Goal: Transaction & Acquisition: Purchase product/service

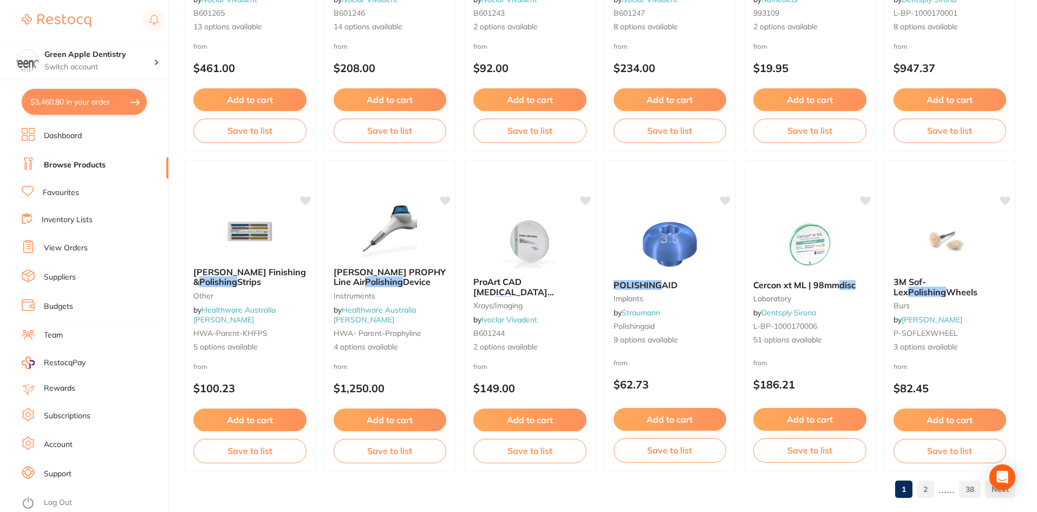
scroll to position [2568, 0]
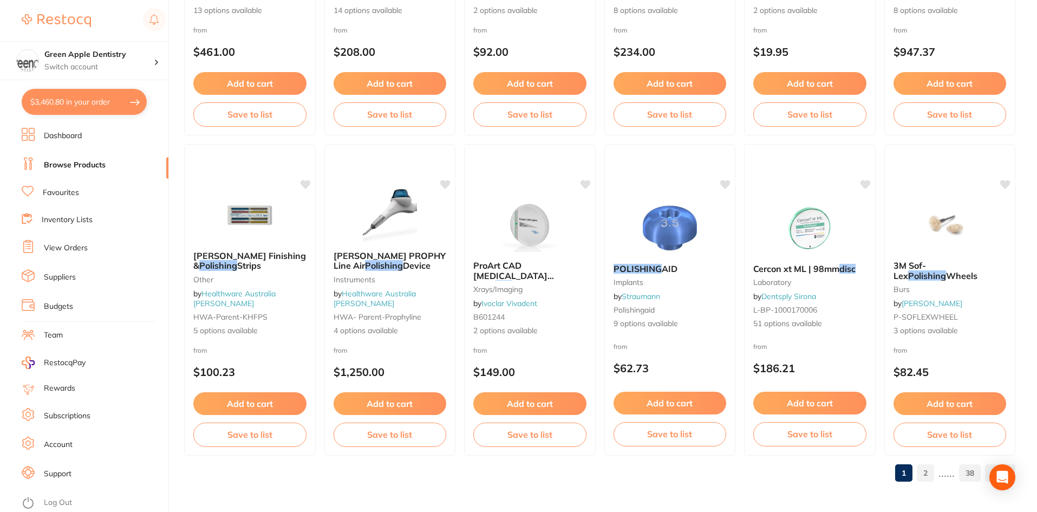
click at [927, 470] on link "2" at bounding box center [924, 473] width 17 height 22
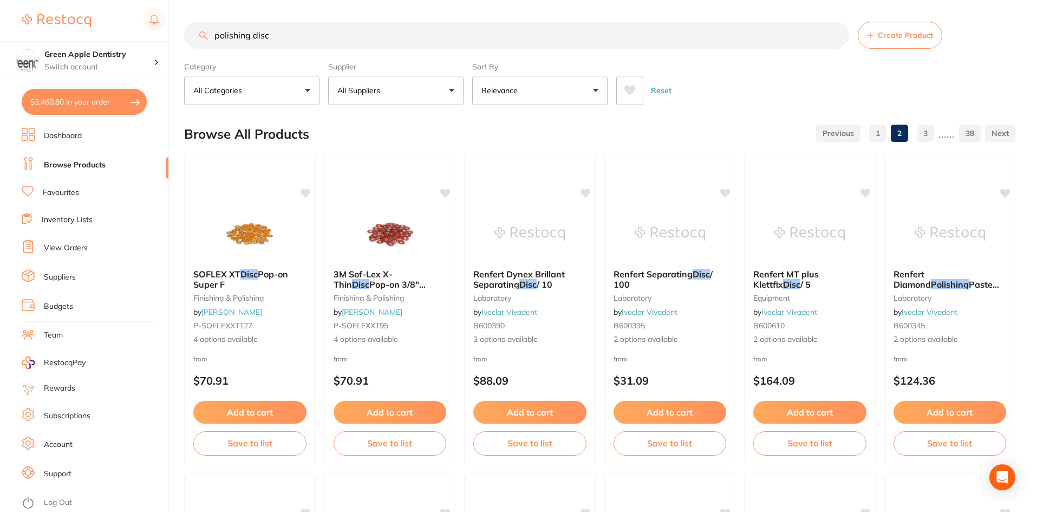
click at [81, 104] on button "$3,460.80 in your order" at bounding box center [84, 102] width 125 height 26
checkbox input "true"
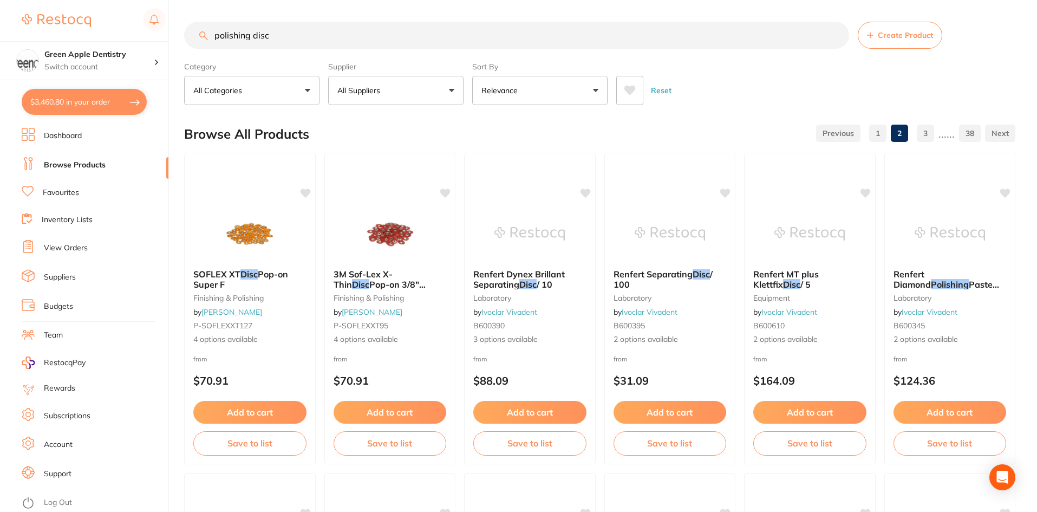
checkbox input "true"
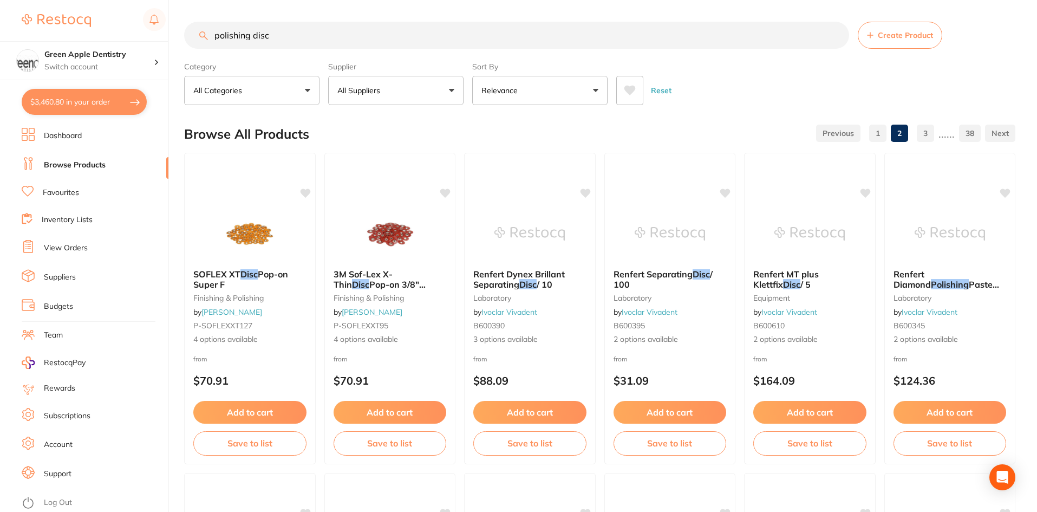
checkbox input "true"
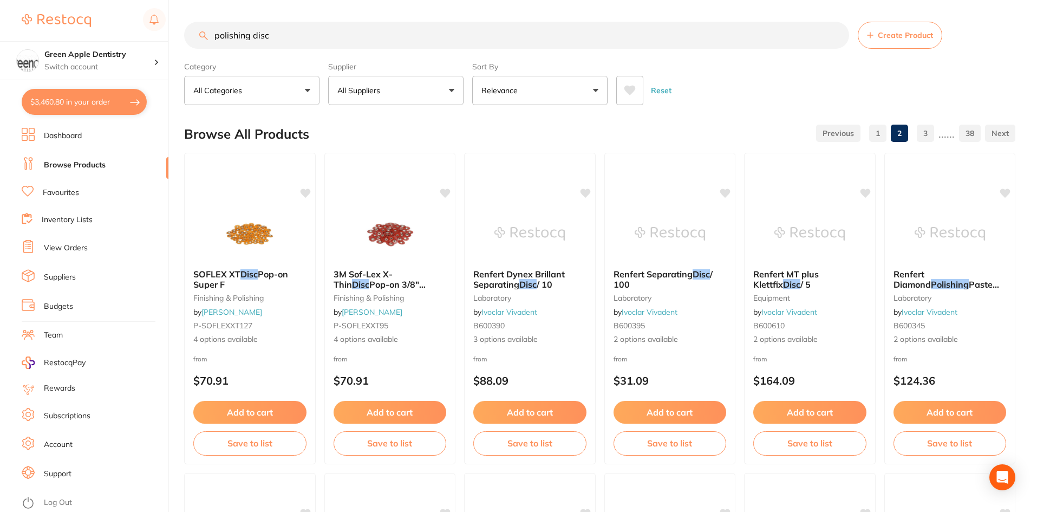
checkbox input "true"
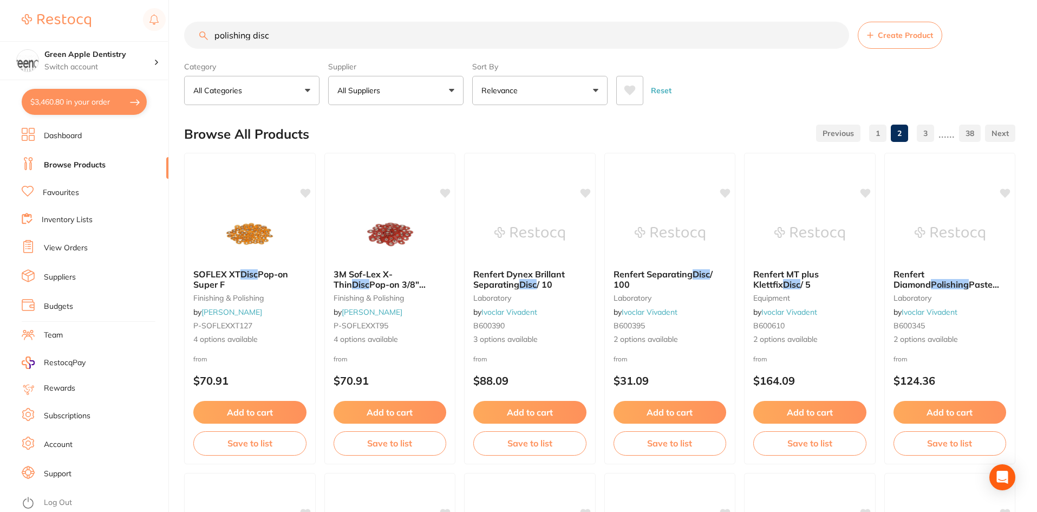
checkbox input "true"
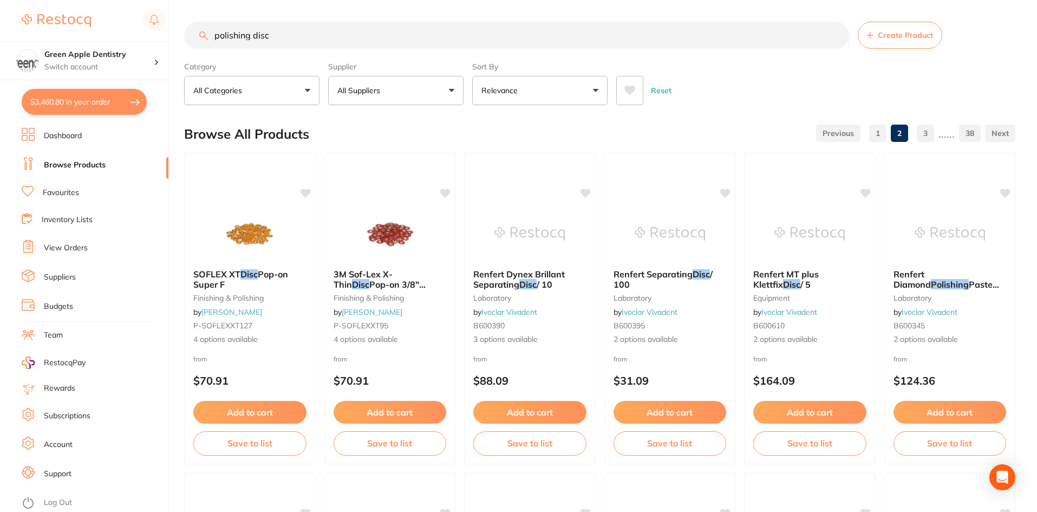
checkbox input "true"
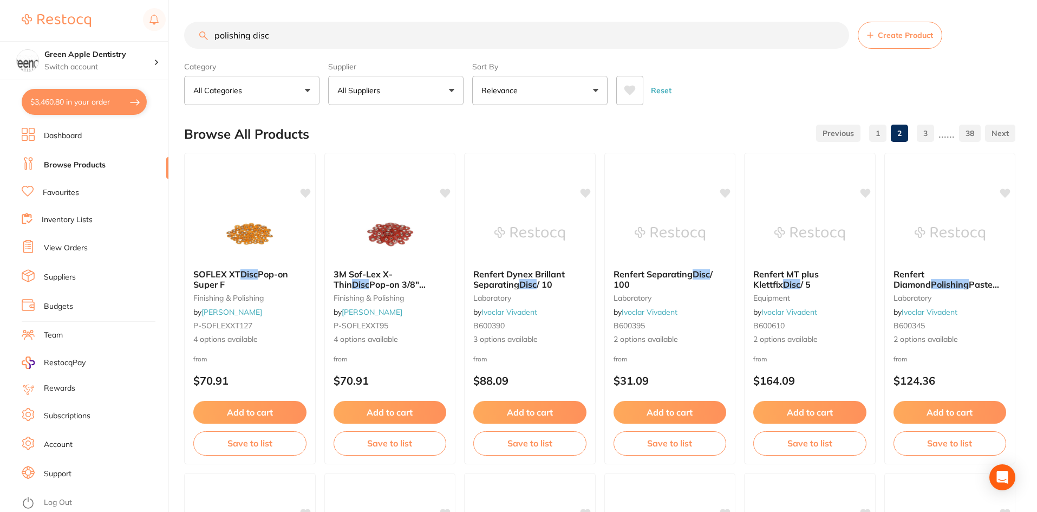
checkbox input "true"
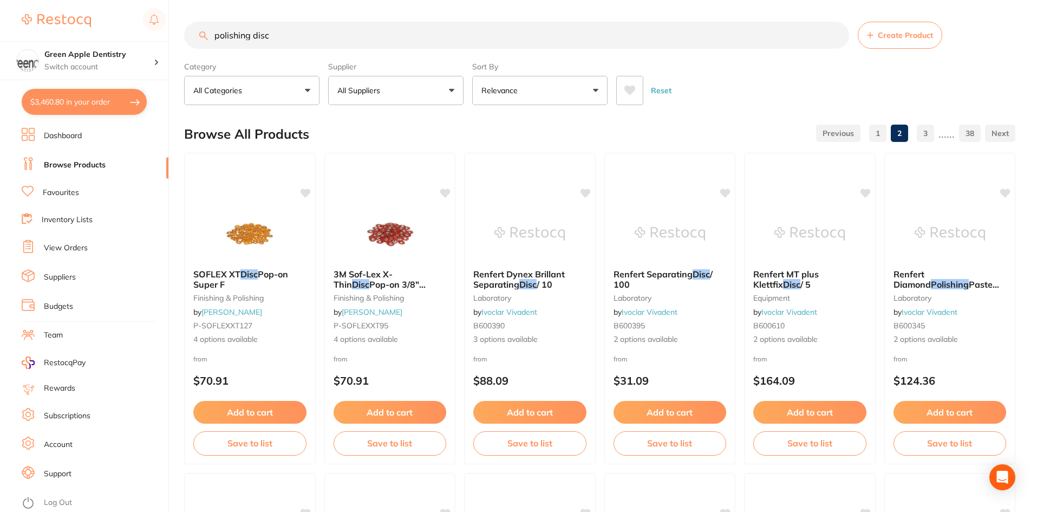
checkbox input "true"
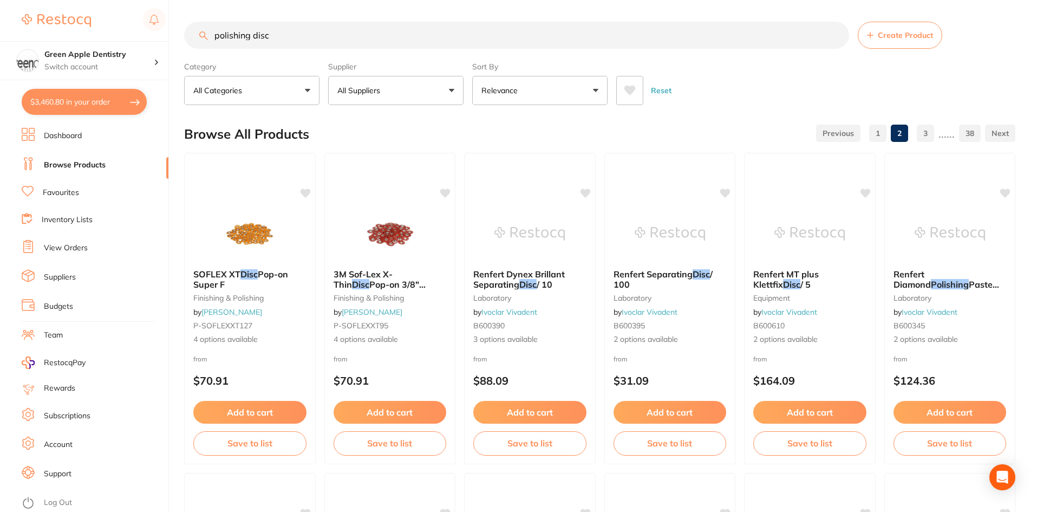
checkbox input "true"
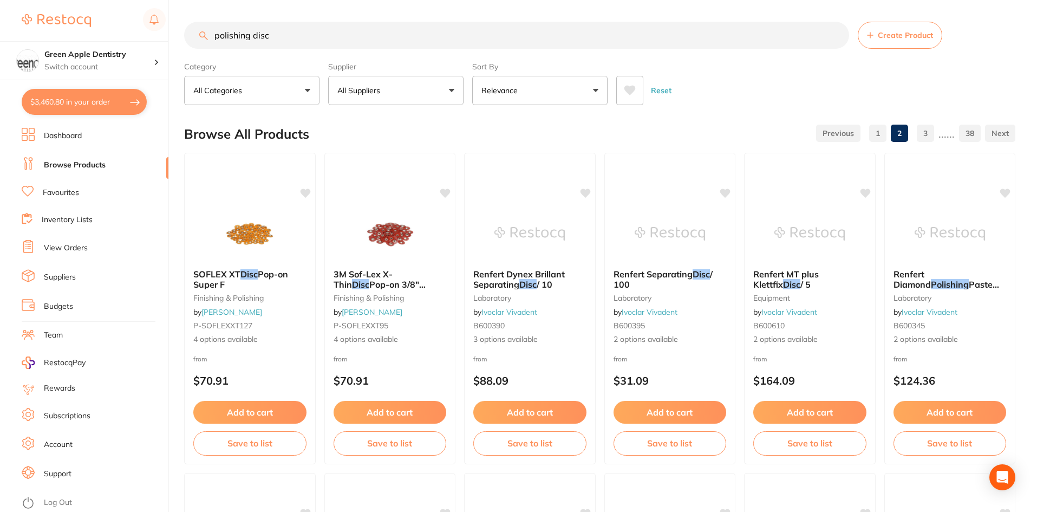
checkbox input "true"
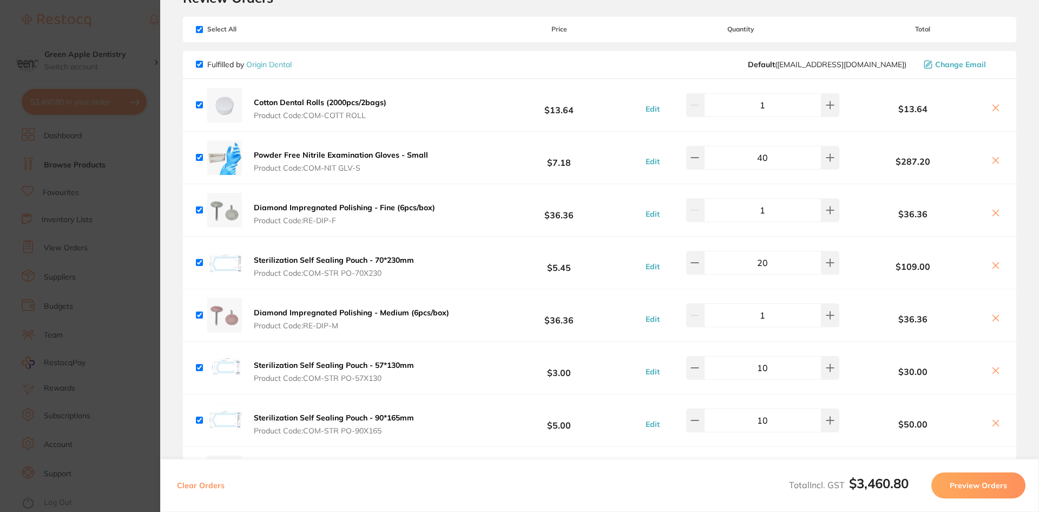
scroll to position [108, 0]
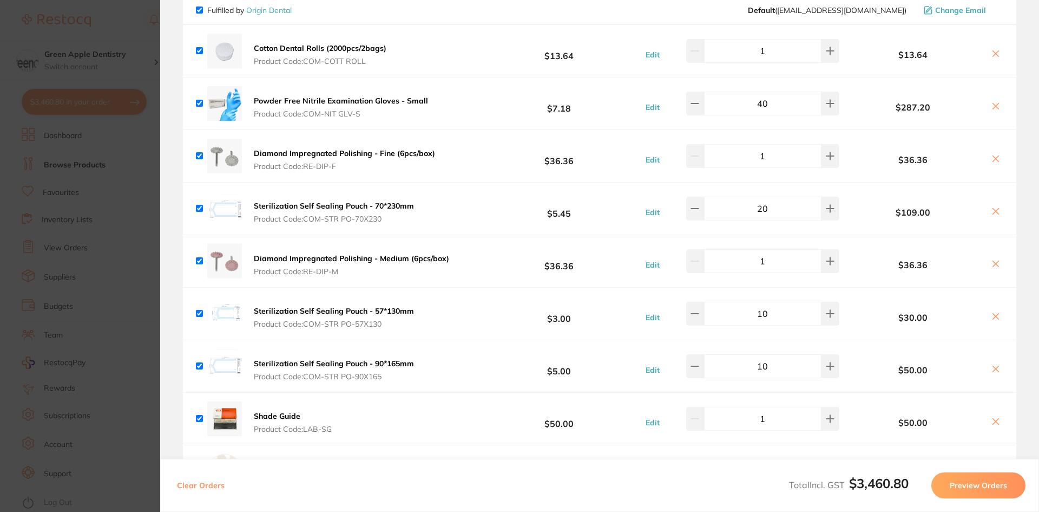
click at [992, 162] on icon at bounding box center [996, 158] width 9 height 9
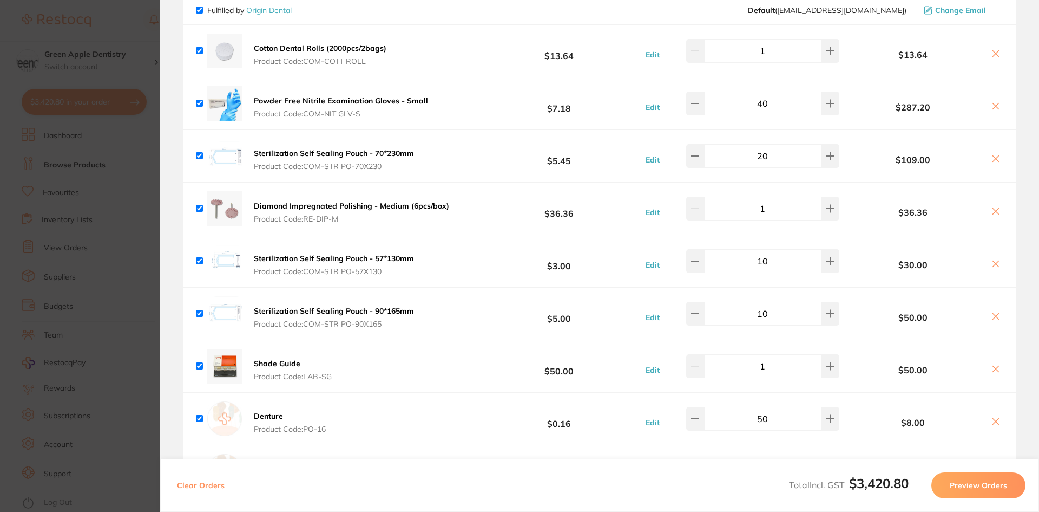
click at [993, 210] on icon at bounding box center [996, 211] width 6 height 6
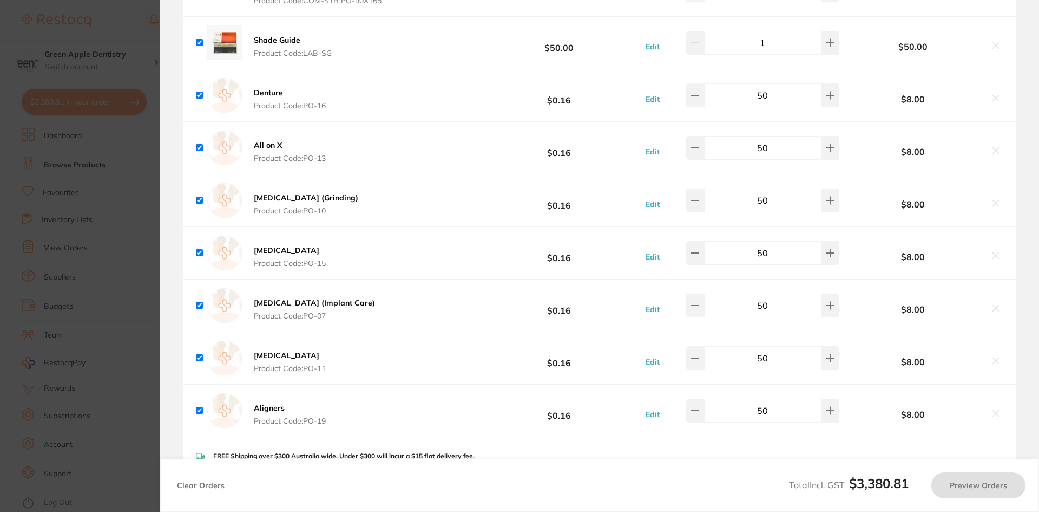
checkbox input "true"
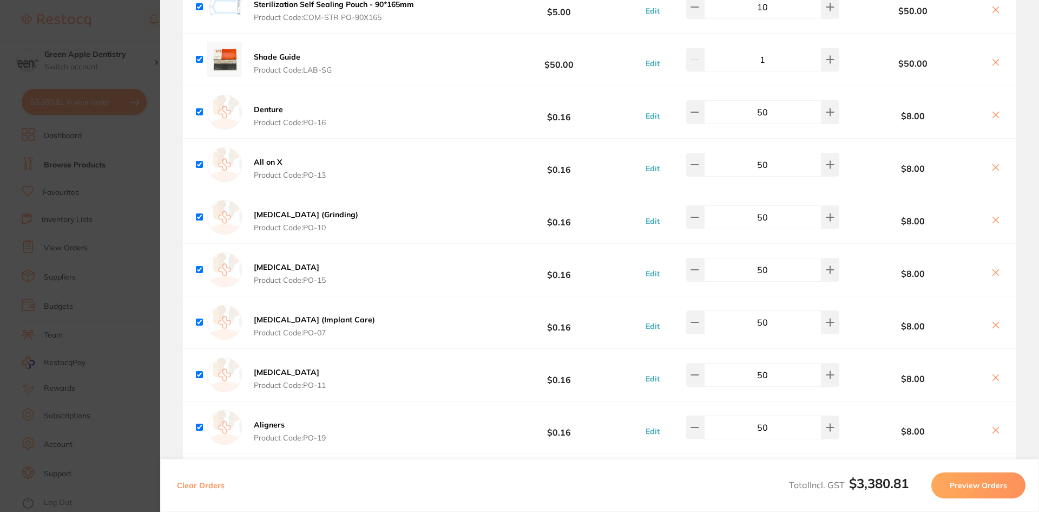
scroll to position [379, 0]
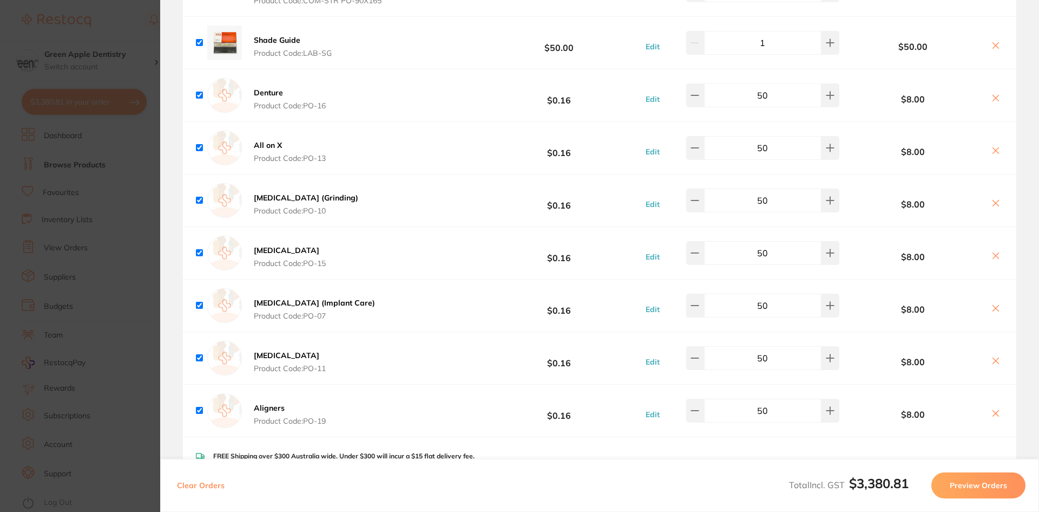
click at [144, 309] on section "Update RRP Set your pre negotiated price for this item. Item Agreed RRP (excl. …" at bounding box center [519, 256] width 1039 height 512
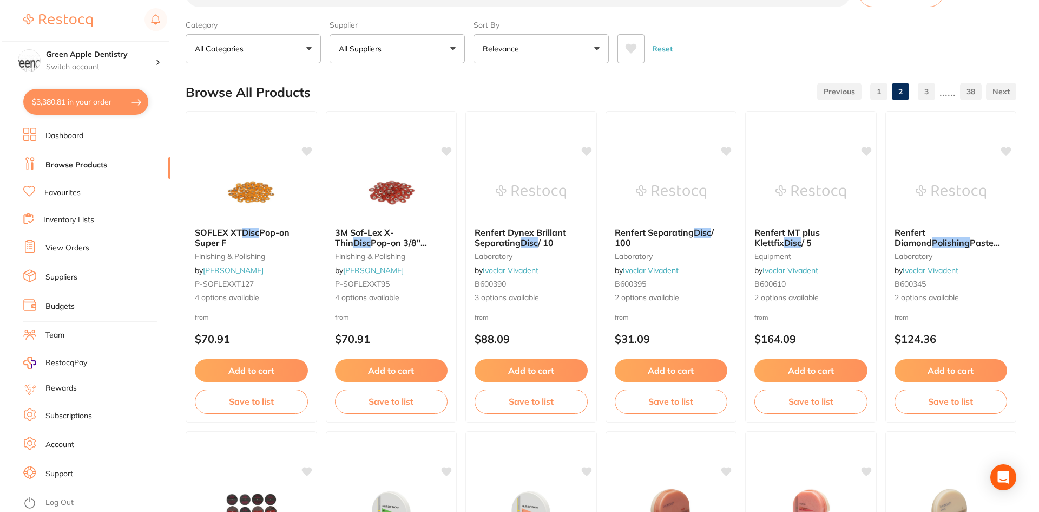
scroll to position [0, 0]
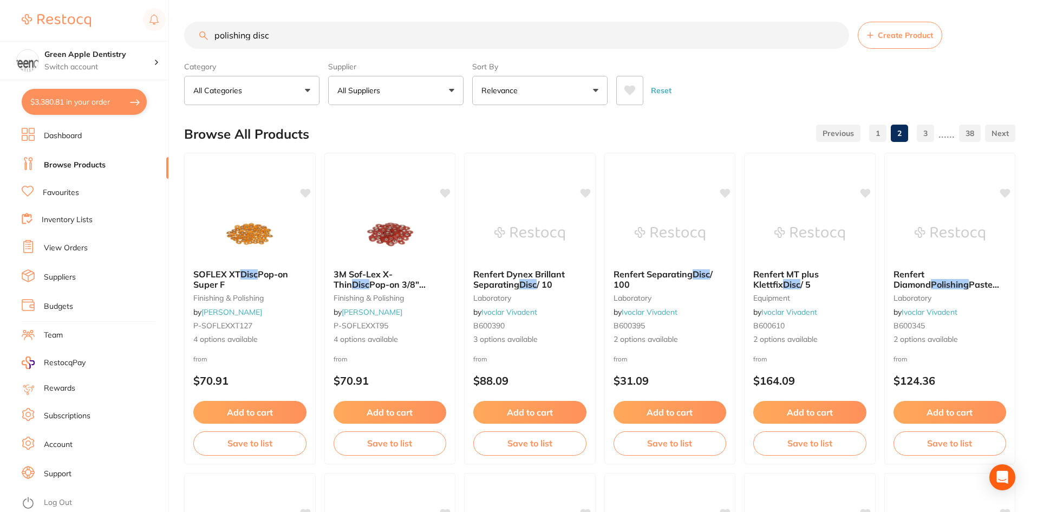
click at [394, 84] on button "All Suppliers" at bounding box center [395, 90] width 135 height 29
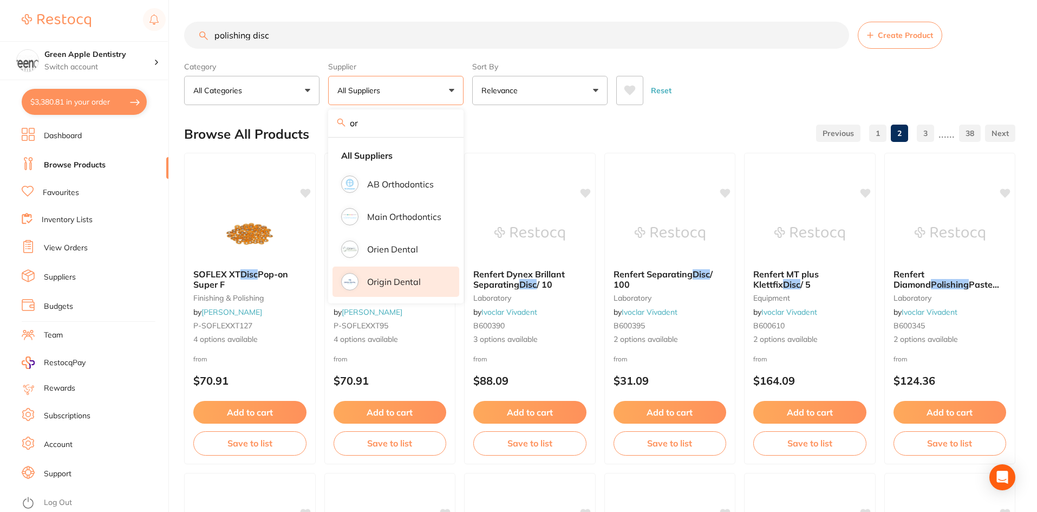
type input "or"
click at [387, 278] on p "Origin Dental" at bounding box center [394, 282] width 54 height 10
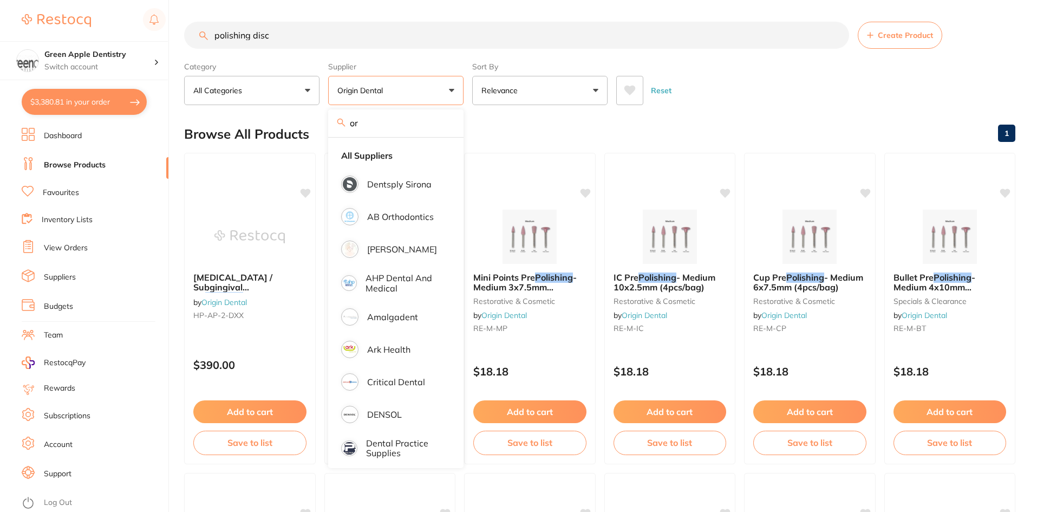
click at [301, 27] on input "polishing disc" at bounding box center [516, 35] width 665 height 27
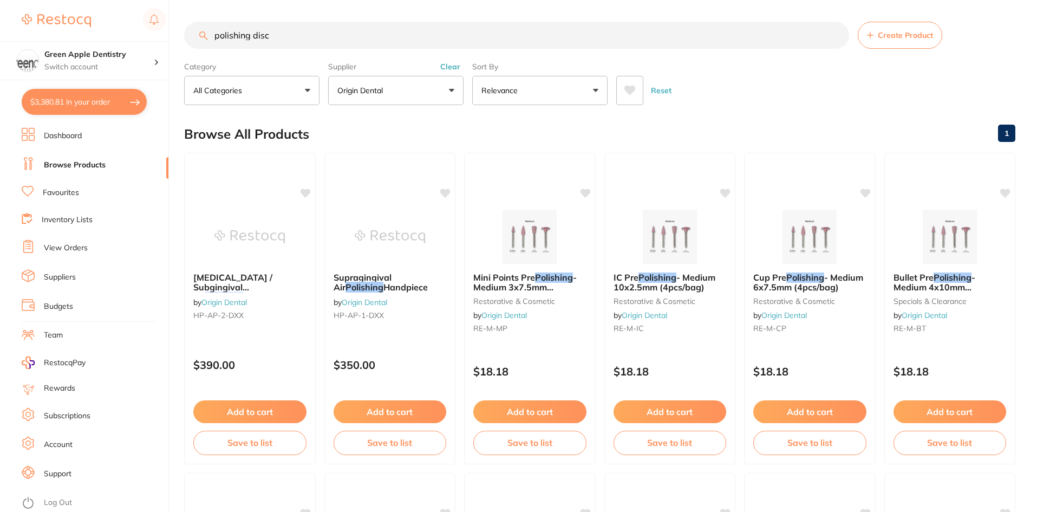
click at [301, 27] on input "polishing disc" at bounding box center [516, 35] width 665 height 27
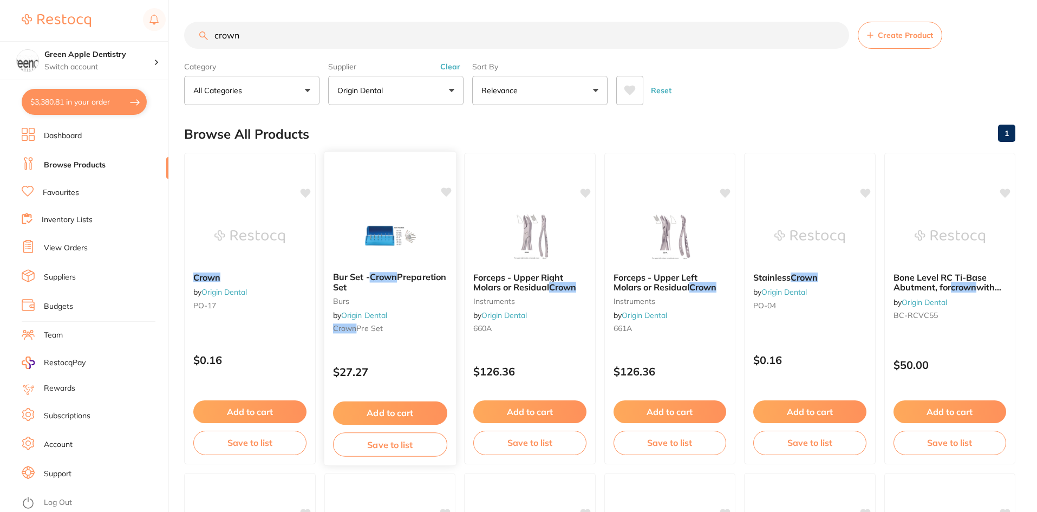
type input "crown"
click at [389, 228] on img at bounding box center [389, 235] width 71 height 55
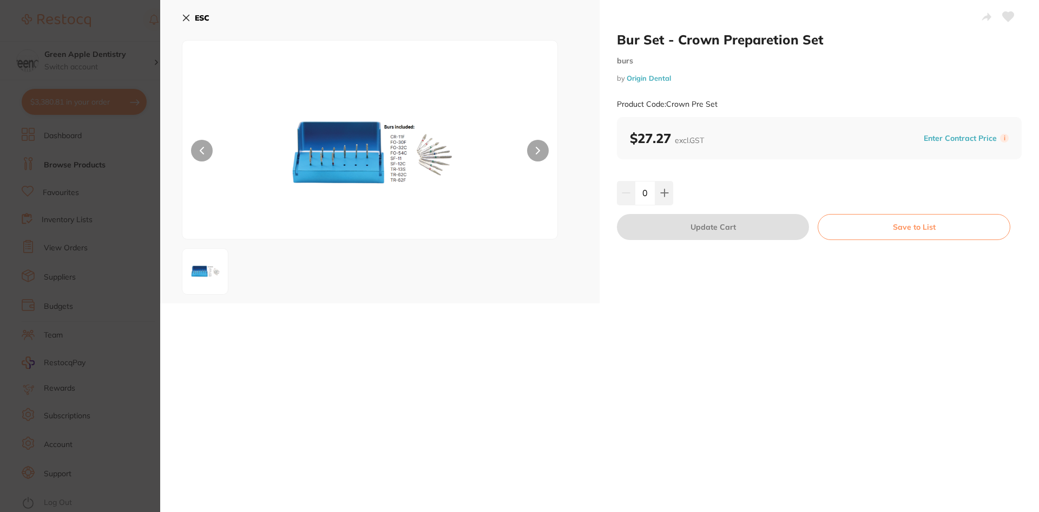
click at [424, 155] on img at bounding box center [370, 153] width 225 height 171
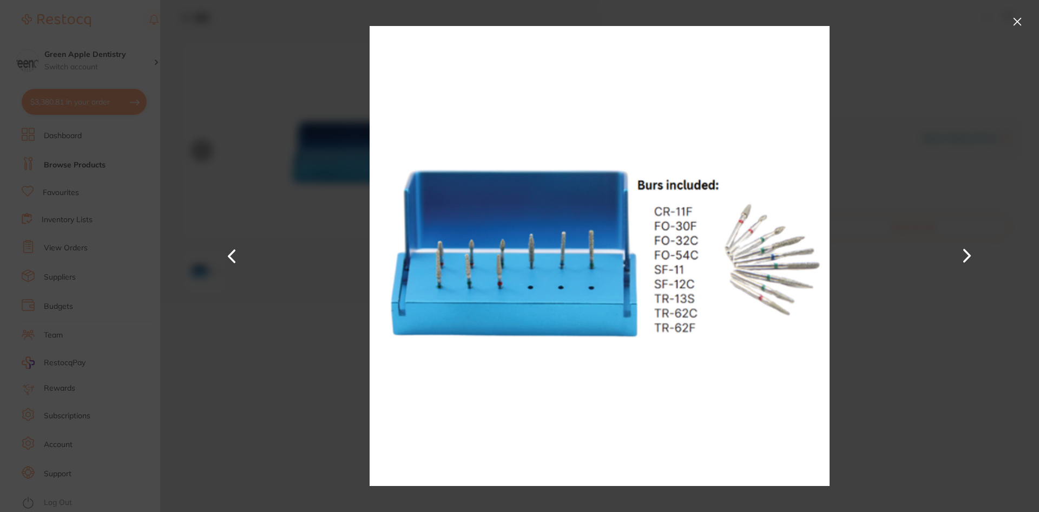
click at [1020, 21] on button at bounding box center [1017, 21] width 17 height 17
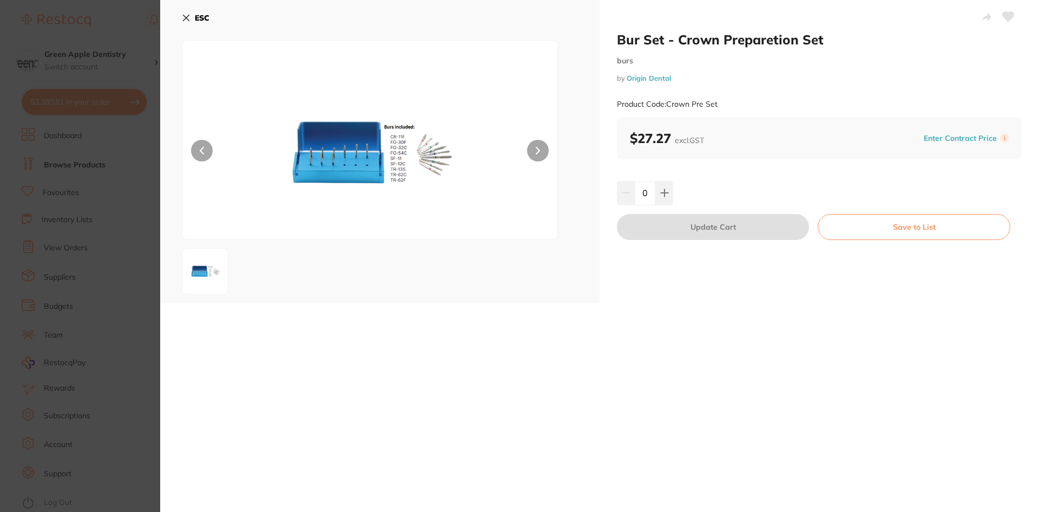
click at [199, 10] on button "ESC" at bounding box center [196, 18] width 28 height 18
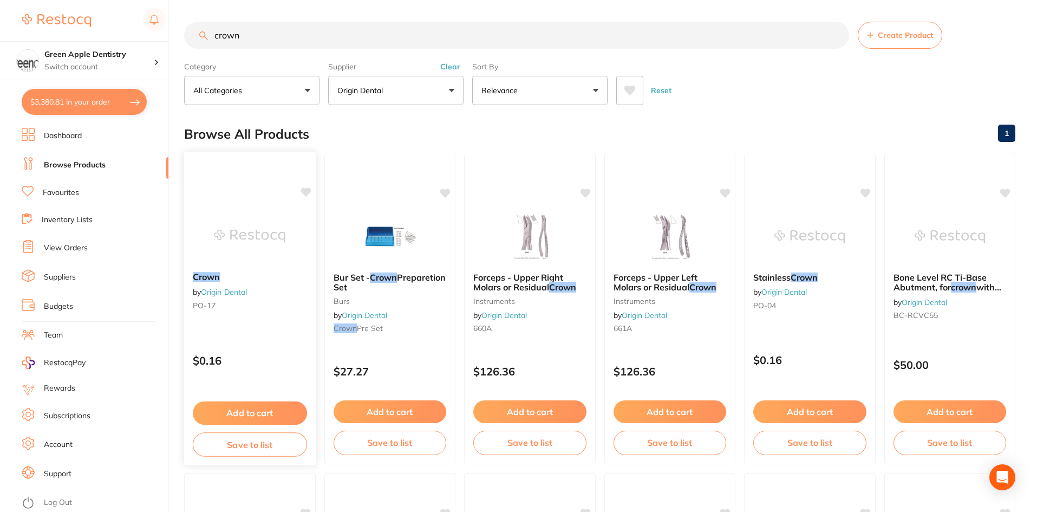
click at [264, 409] on button "Add to cart" at bounding box center [250, 412] width 114 height 23
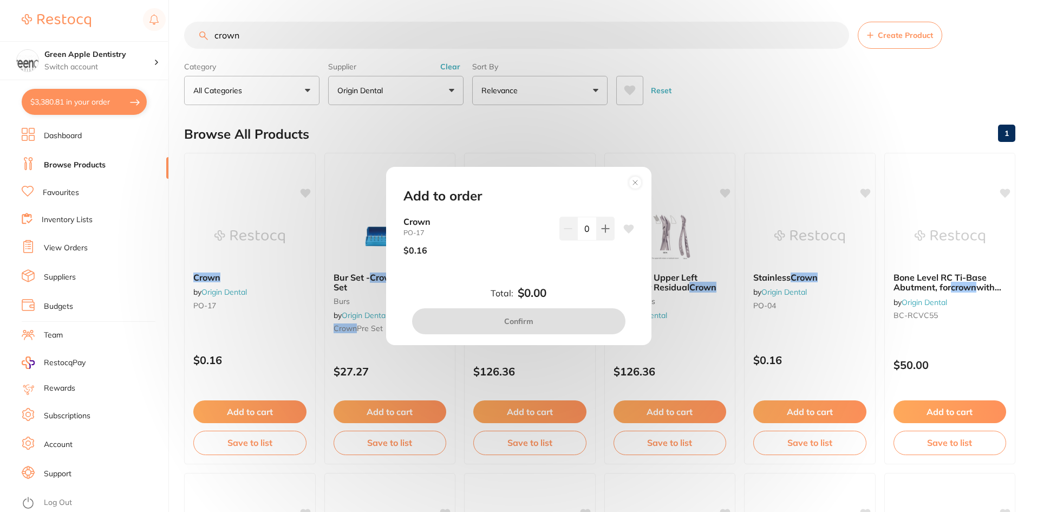
click at [589, 224] on input "0" at bounding box center [586, 229] width 19 height 24
type input "50"
click at [520, 231] on small "PO-17" at bounding box center [476, 232] width 147 height 8
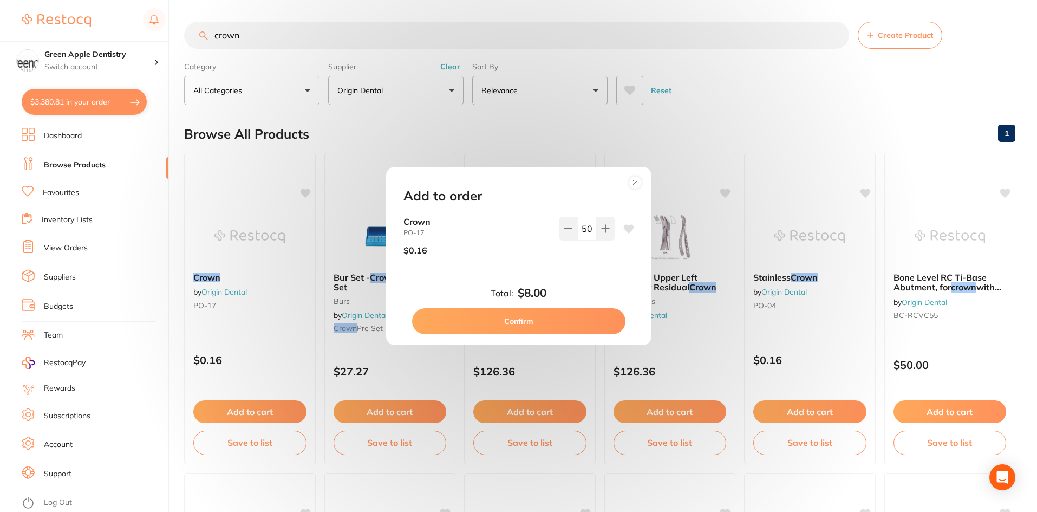
click at [516, 316] on button "Confirm" at bounding box center [518, 321] width 213 height 26
checkbox input "false"
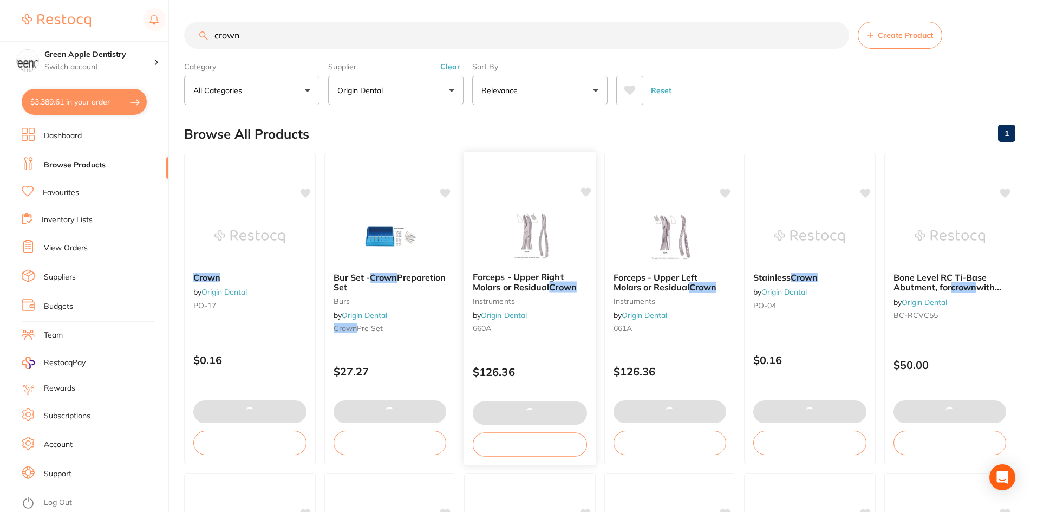
click at [524, 222] on img at bounding box center [529, 235] width 71 height 55
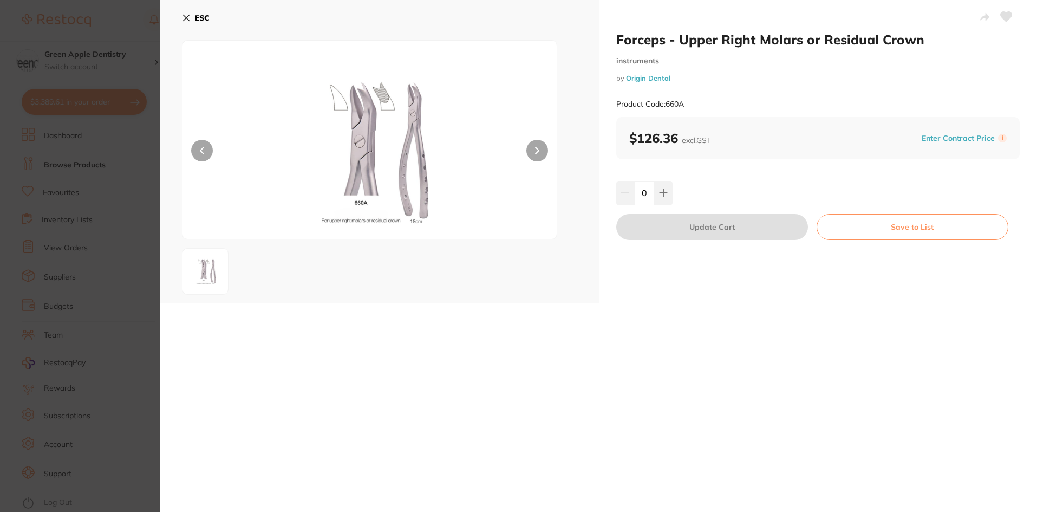
click at [202, 11] on button "ESC" at bounding box center [196, 18] width 28 height 18
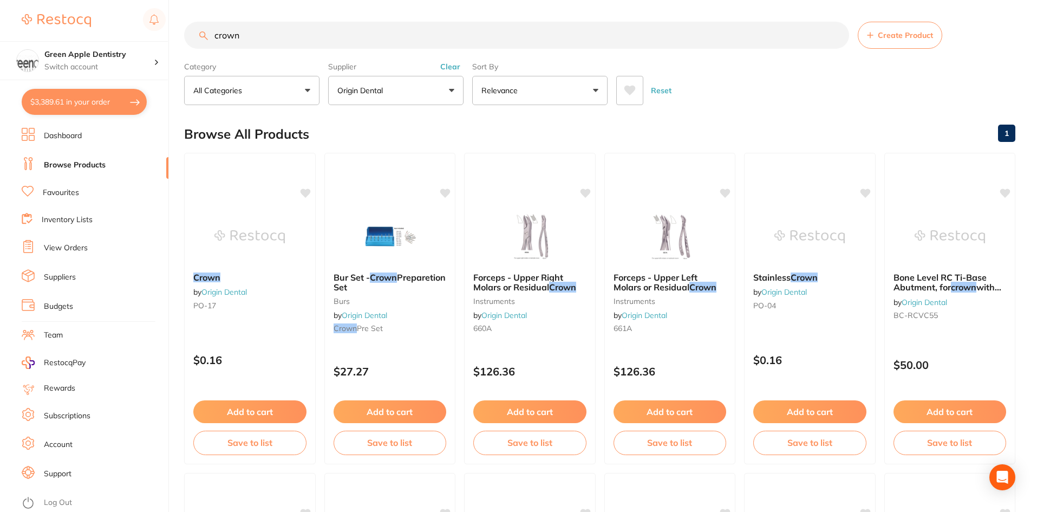
click at [387, 37] on input "crown" at bounding box center [516, 35] width 665 height 27
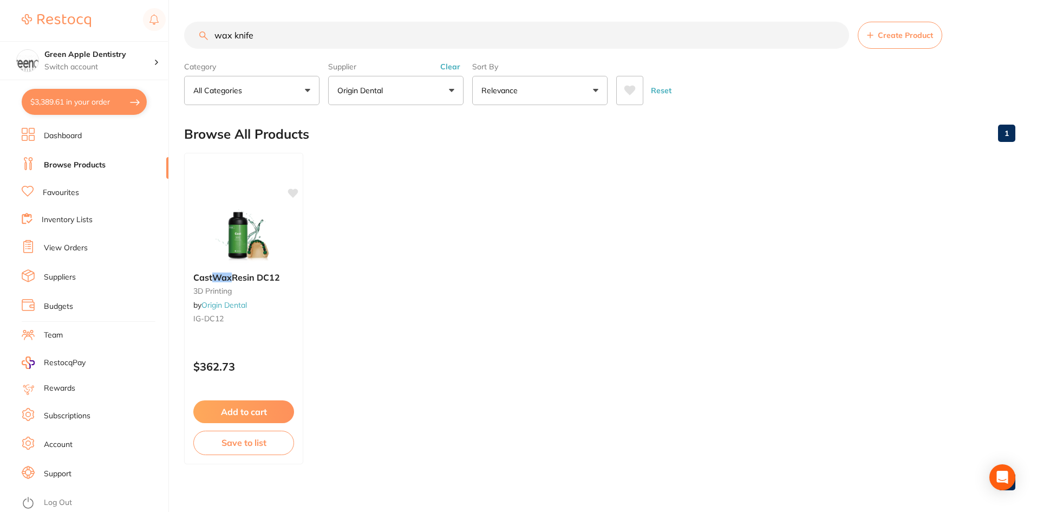
type input "wax knife"
click at [375, 89] on p "Origin Dental" at bounding box center [362, 90] width 50 height 11
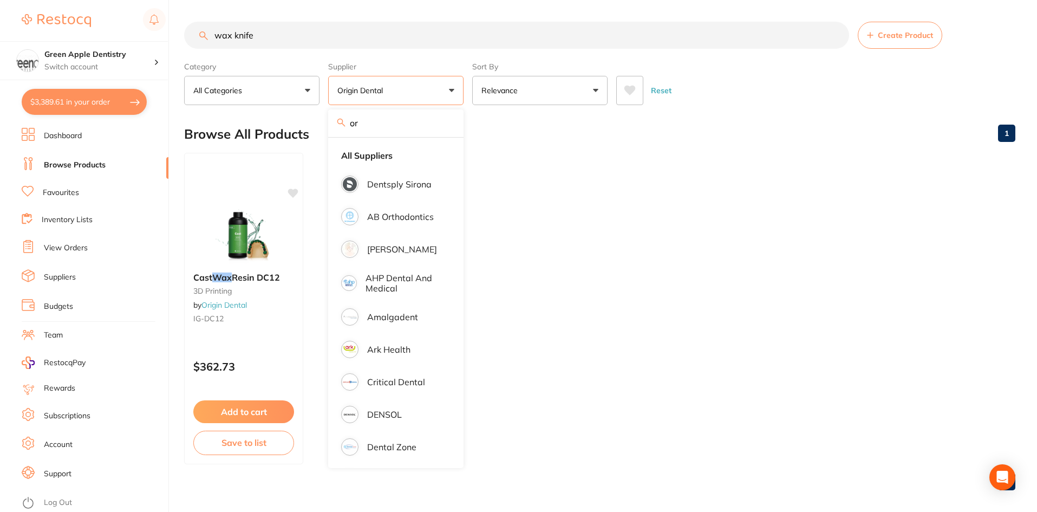
type input "o"
click at [375, 151] on strong "All Suppliers" at bounding box center [366, 155] width 51 height 10
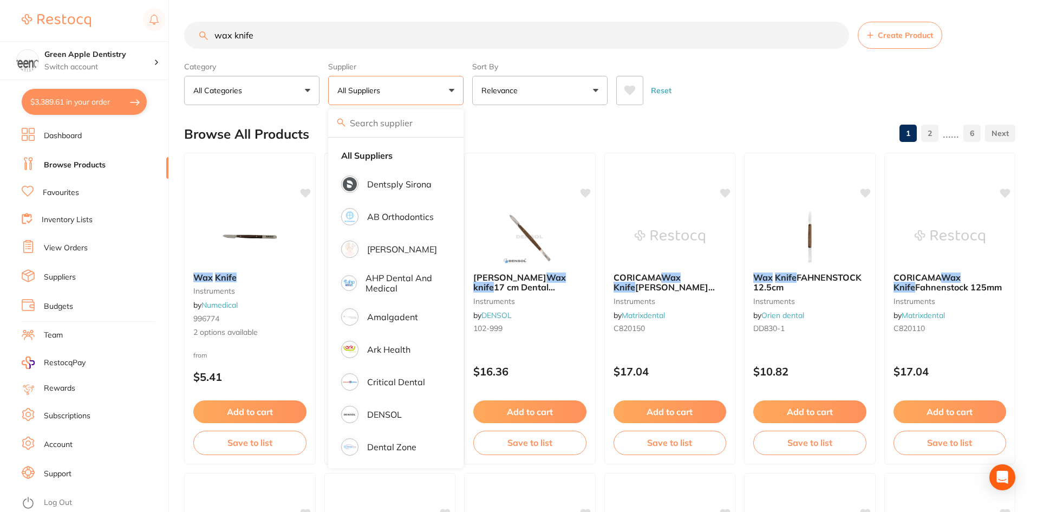
click at [717, 91] on div "Reset" at bounding box center [811, 86] width 390 height 38
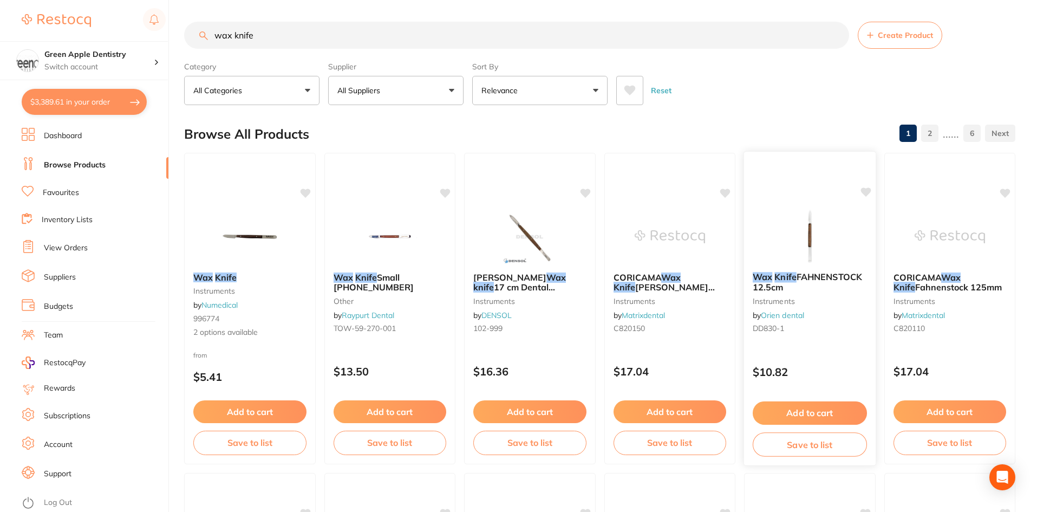
click at [825, 251] on img at bounding box center [809, 235] width 71 height 55
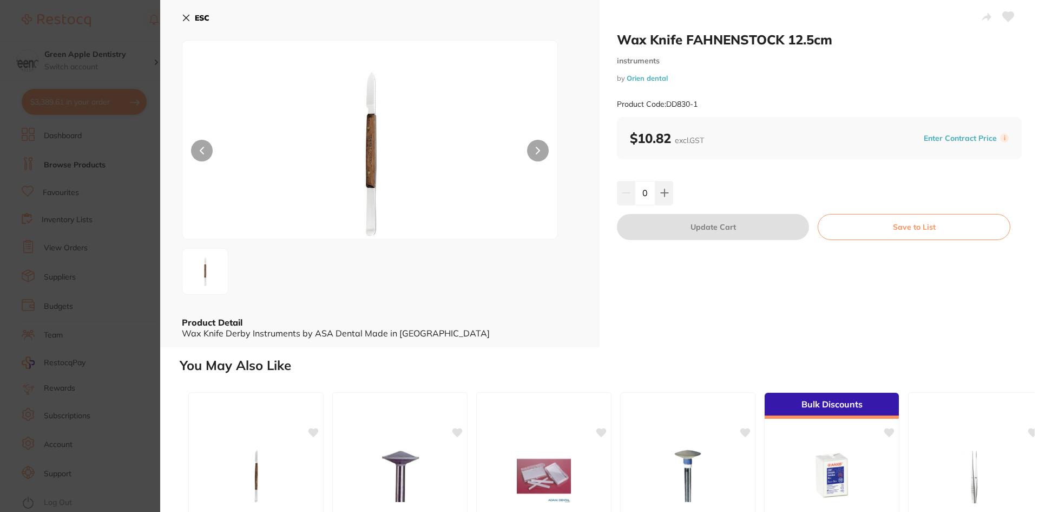
click at [209, 19] on b "ESC" at bounding box center [202, 18] width 15 height 10
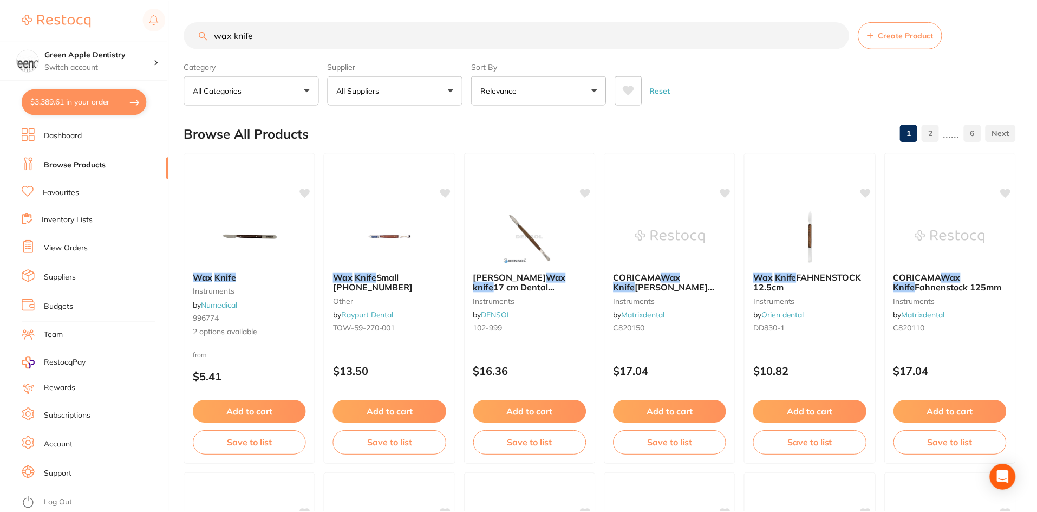
scroll to position [1, 0]
click at [279, 238] on img at bounding box center [249, 235] width 71 height 55
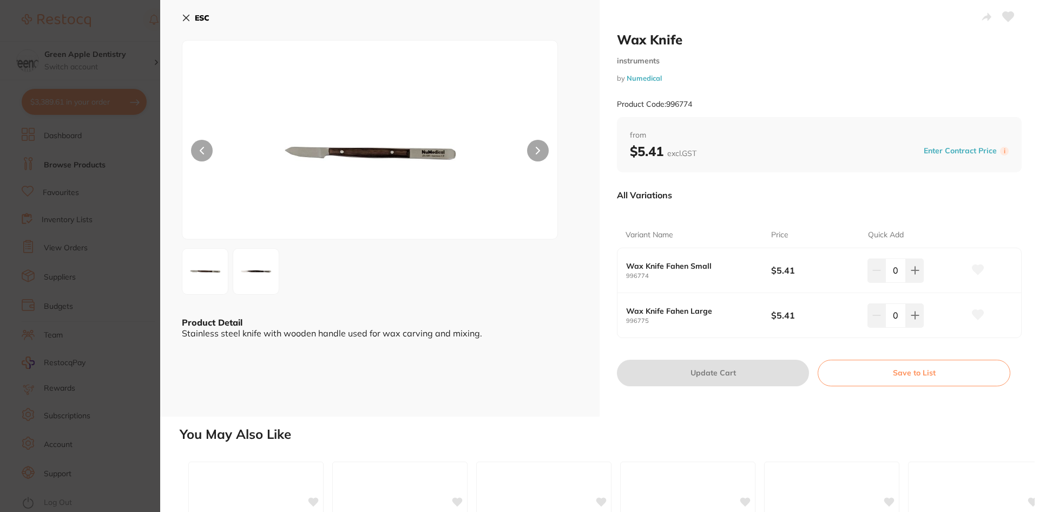
click at [200, 21] on b "ESC" at bounding box center [202, 18] width 15 height 10
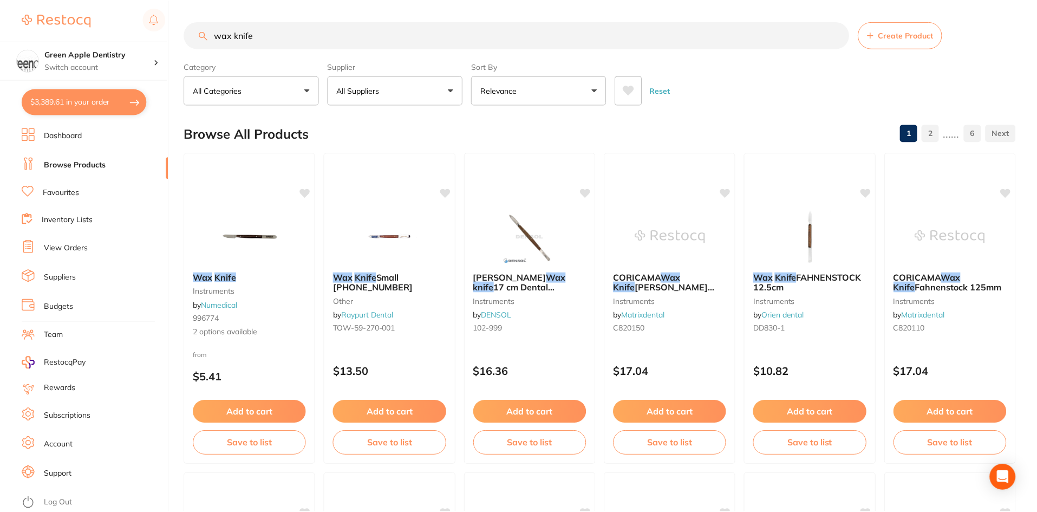
scroll to position [1, 0]
click at [379, 224] on img at bounding box center [389, 235] width 71 height 55
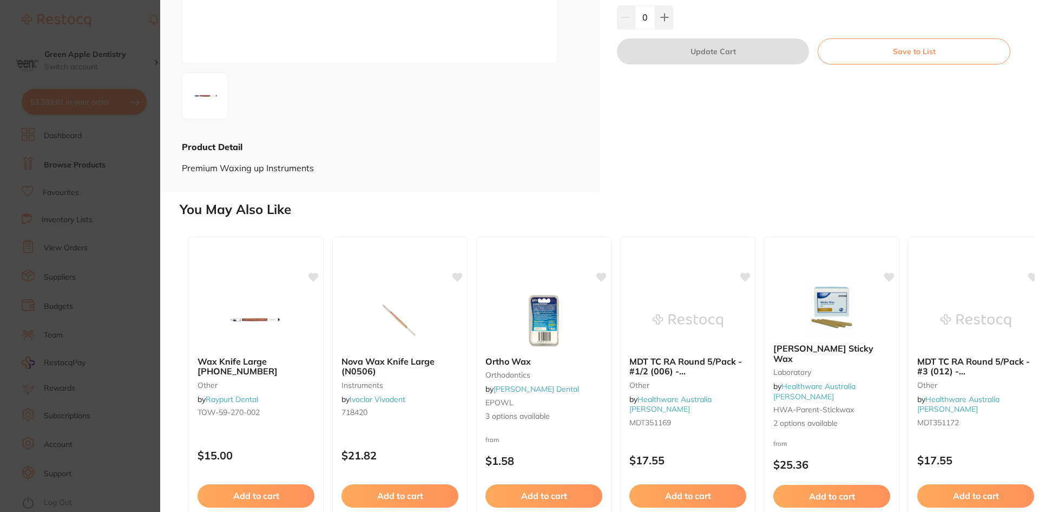
scroll to position [217, 0]
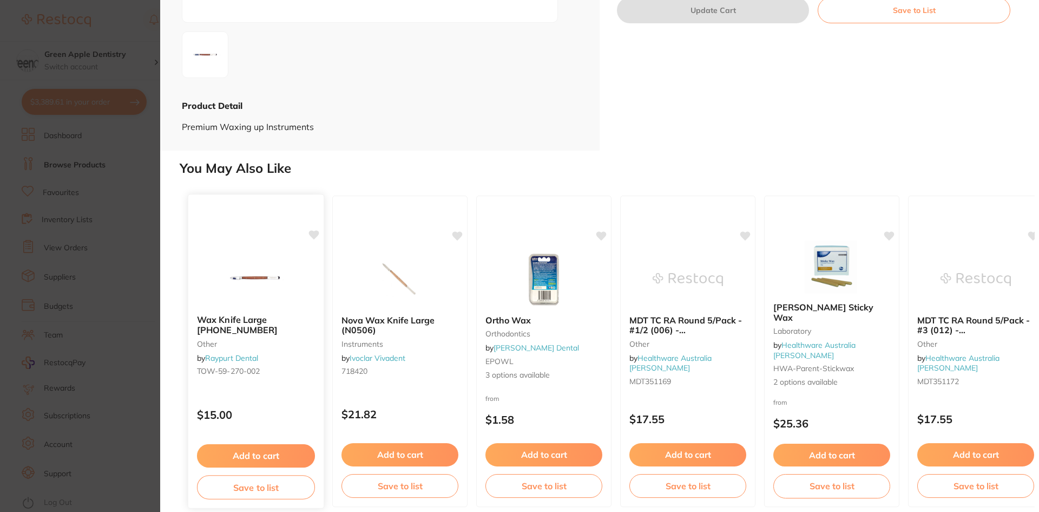
click at [281, 297] on img at bounding box center [255, 278] width 71 height 55
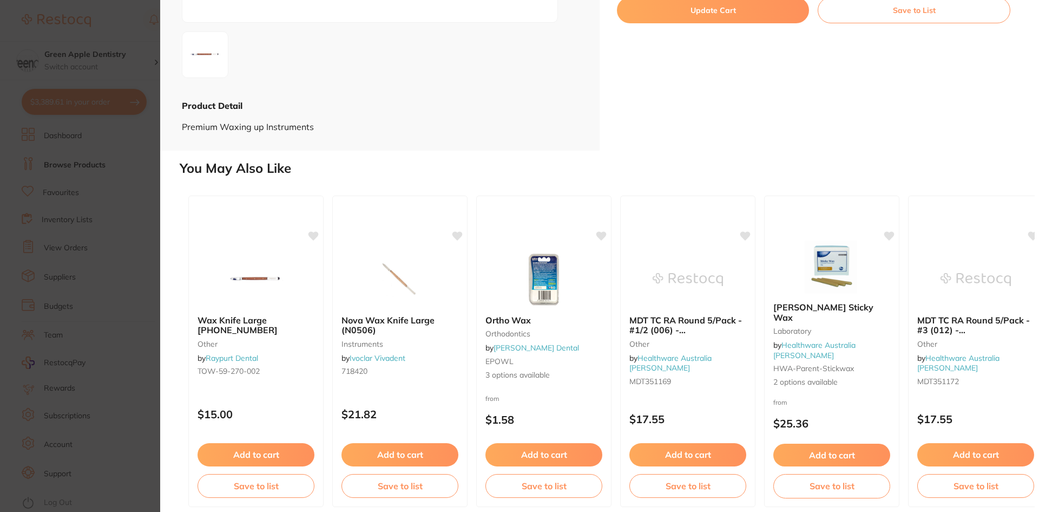
type input "2"
click at [682, 23] on button "Update Cart" at bounding box center [713, 10] width 192 height 26
checkbox input "false"
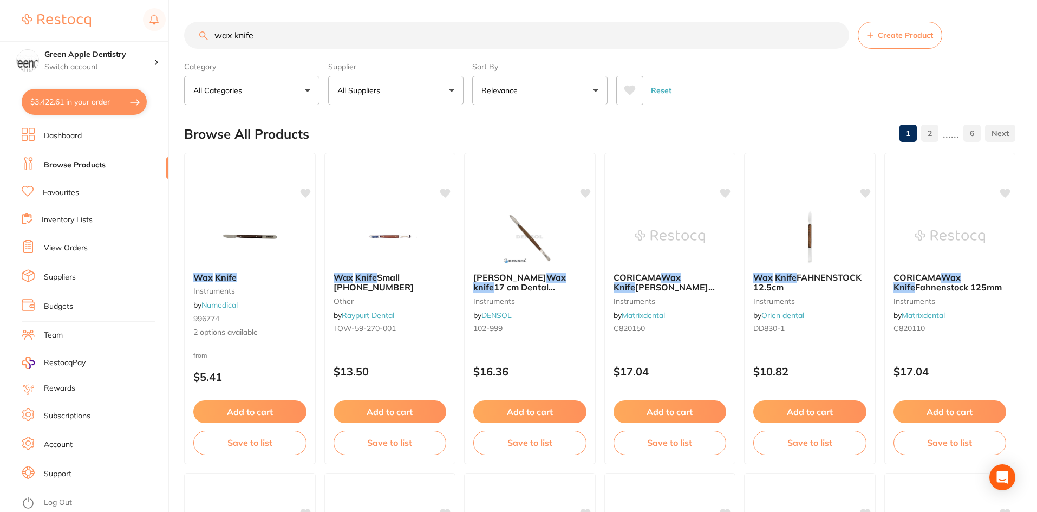
click at [81, 104] on button "$3,422.61 in your order" at bounding box center [84, 102] width 125 height 26
checkbox input "true"
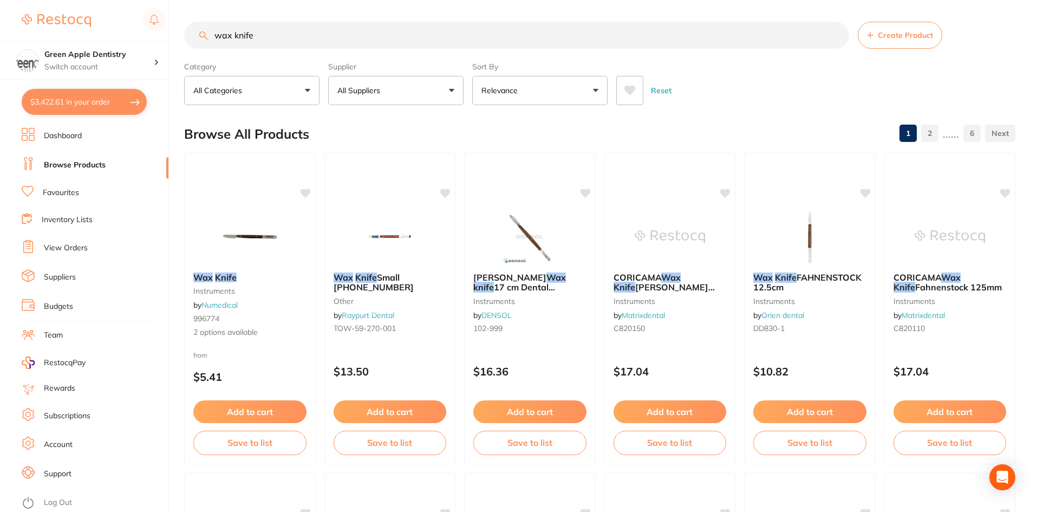
checkbox input "true"
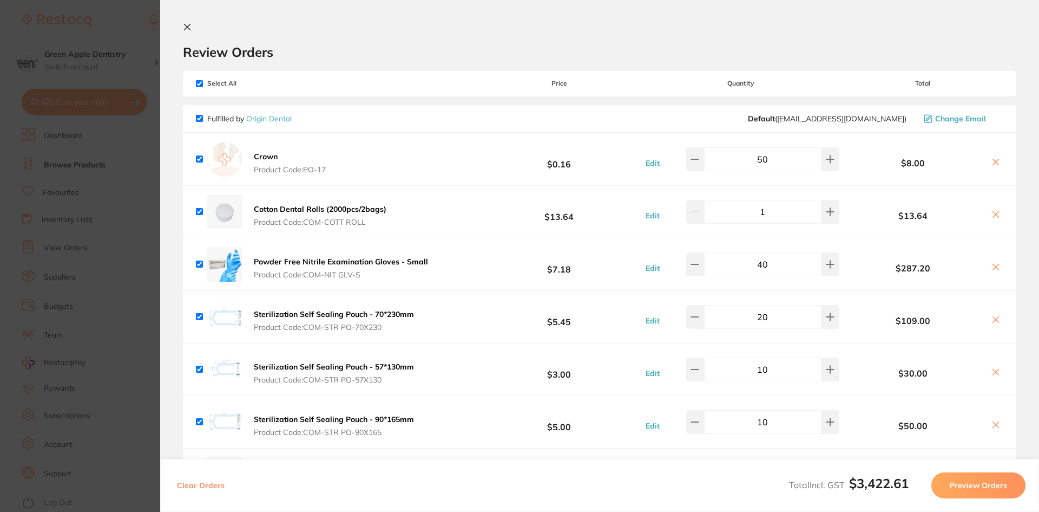
click at [148, 175] on section "Update RRP Set your pre negotiated price for this item. Item Agreed RRP (excl. …" at bounding box center [519, 256] width 1039 height 512
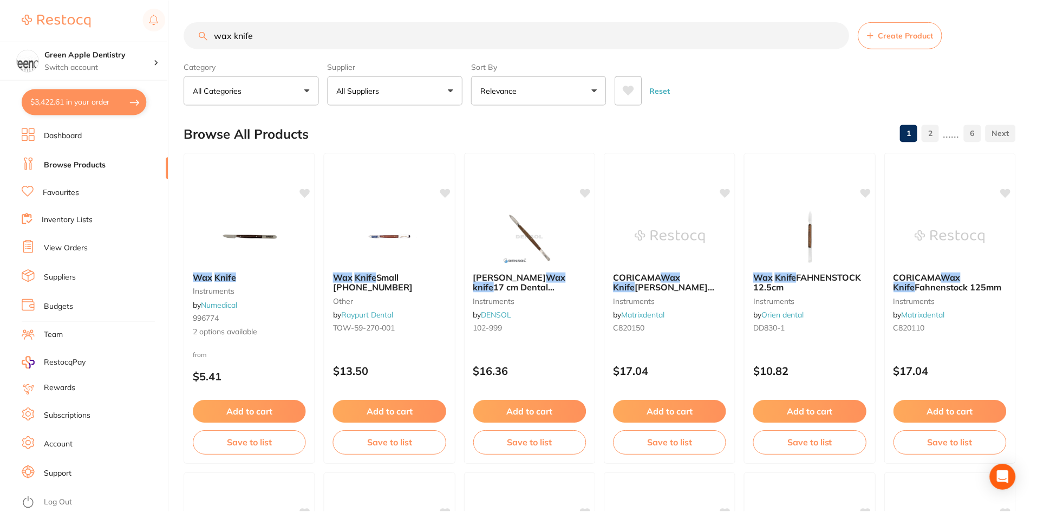
scroll to position [9, 0]
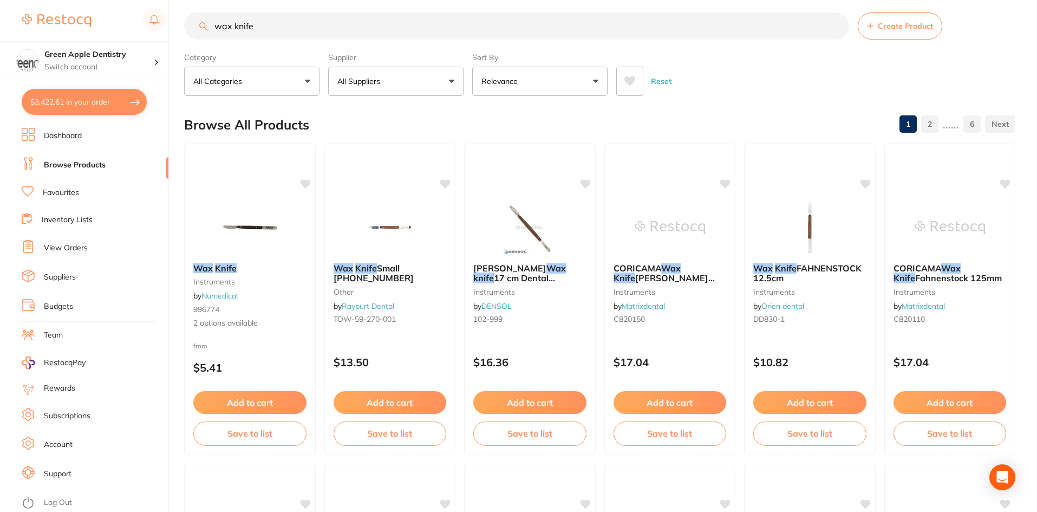
drag, startPoint x: 94, startPoint y: 96, endPoint x: 252, endPoint y: 292, distance: 251.4
click at [94, 96] on button "$3,422.61 in your order" at bounding box center [84, 102] width 125 height 26
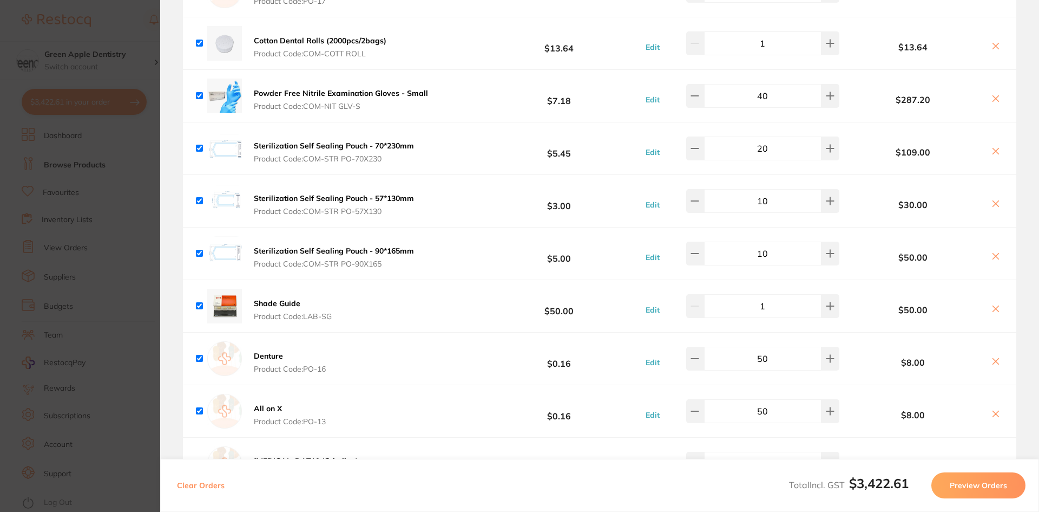
scroll to position [0, 0]
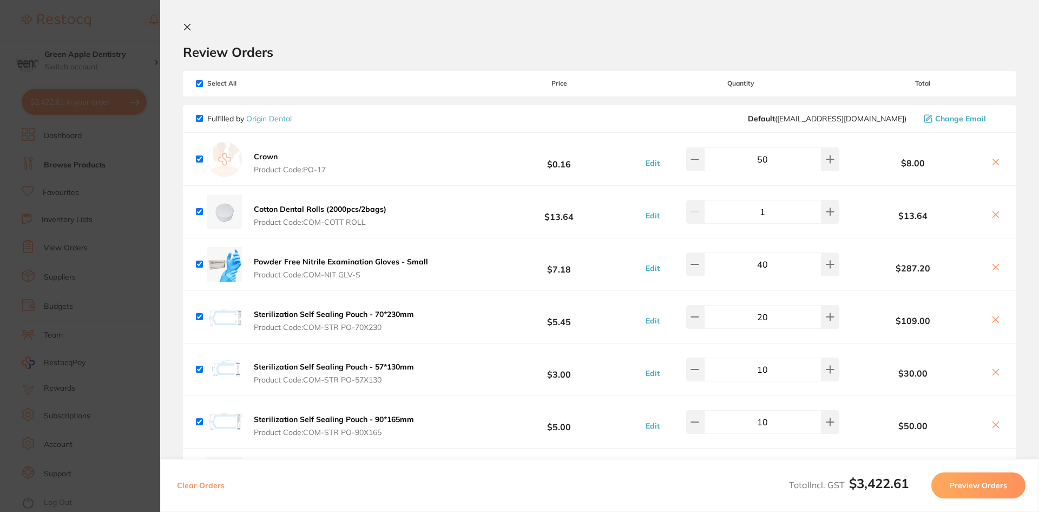
click at [193, 28] on button at bounding box center [189, 28] width 13 height 10
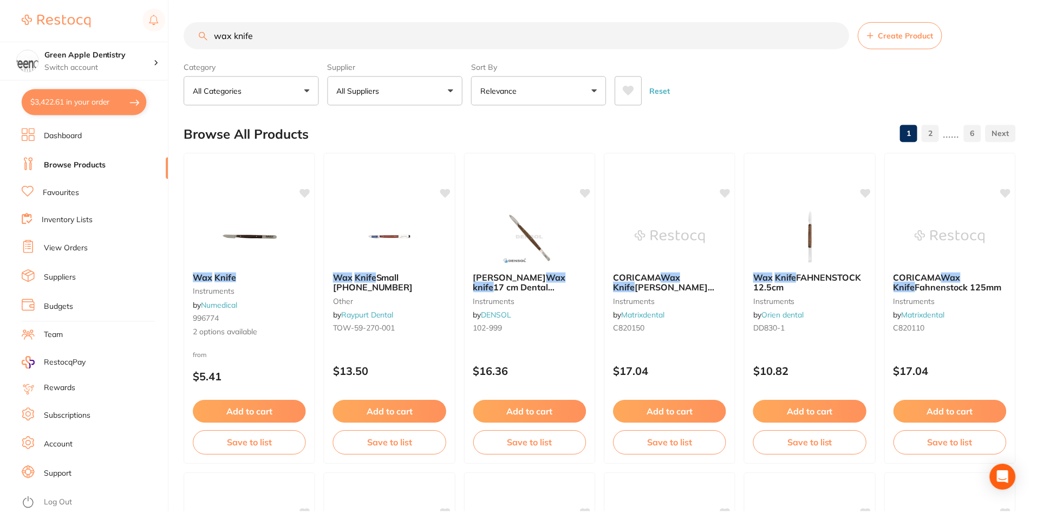
scroll to position [9, 0]
